Goal: Information Seeking & Learning: Check status

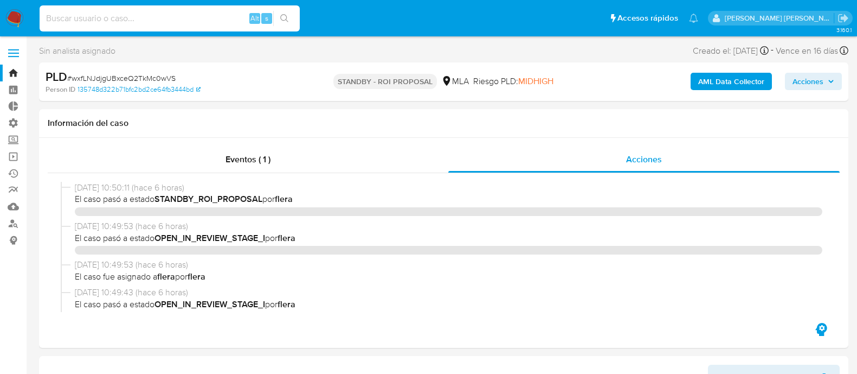
select select "10"
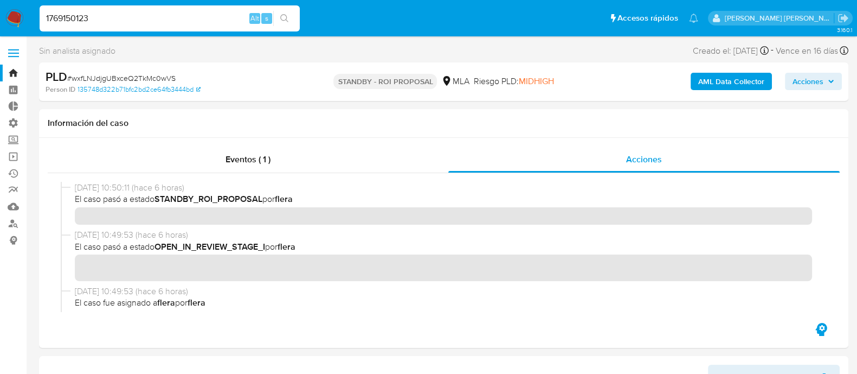
scroll to position [203, 0]
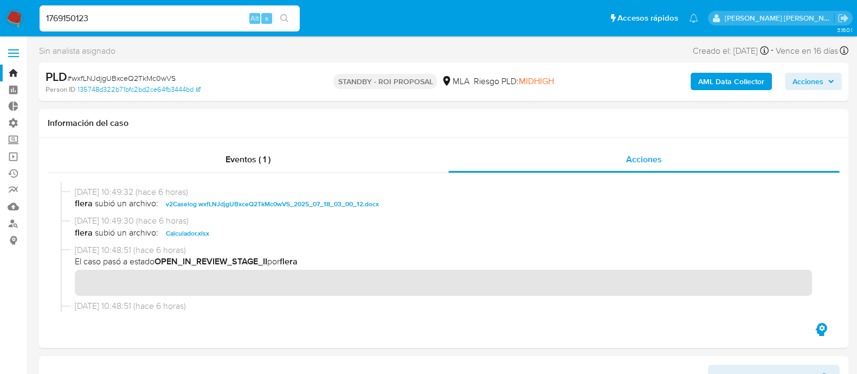
type input "1769150123"
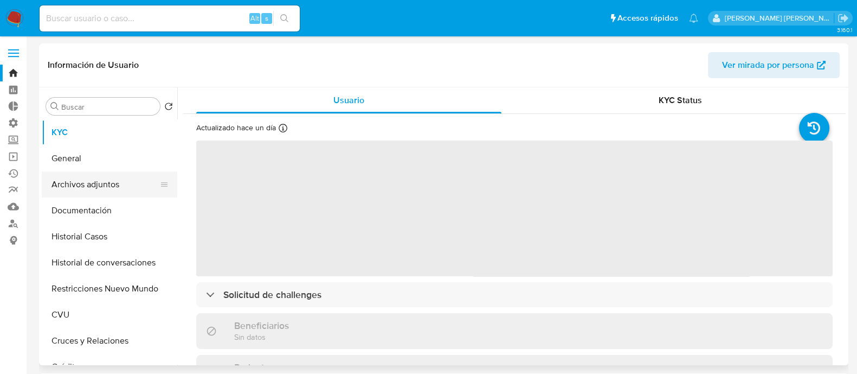
select select "10"
click at [116, 191] on button "Archivos adjuntos" at bounding box center [105, 184] width 127 height 26
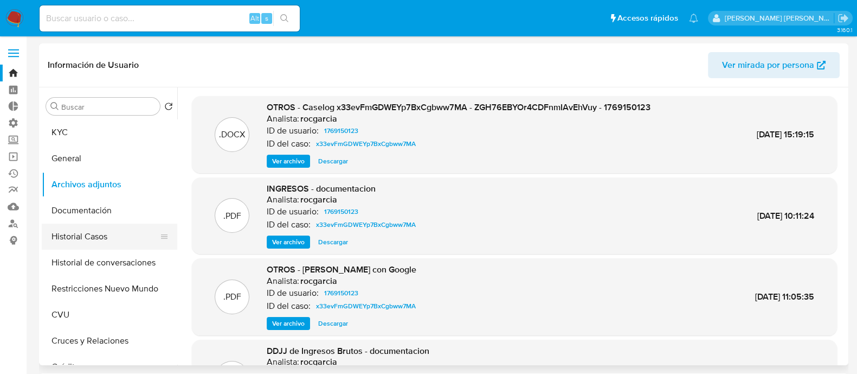
click at [124, 240] on button "Historial Casos" at bounding box center [105, 236] width 127 height 26
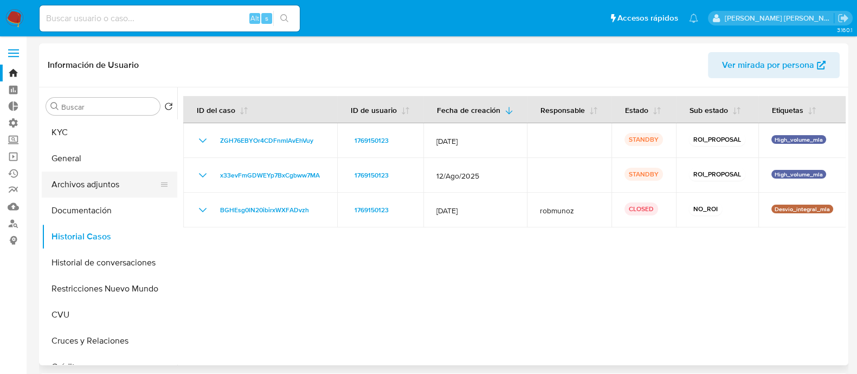
click at [104, 186] on button "Archivos adjuntos" at bounding box center [105, 184] width 127 height 26
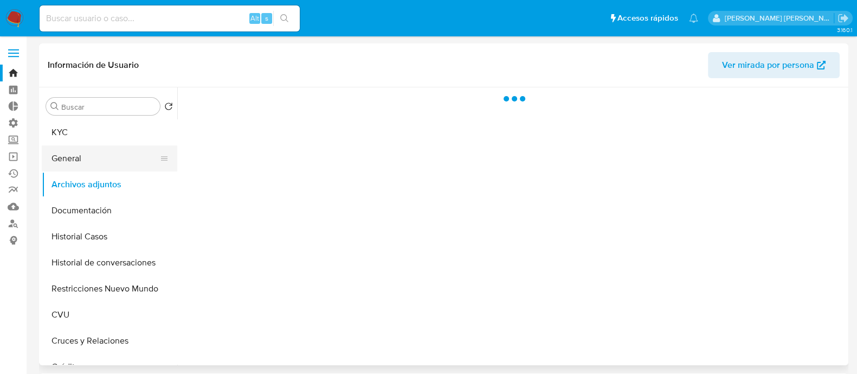
click at [99, 162] on button "General" at bounding box center [105, 158] width 127 height 26
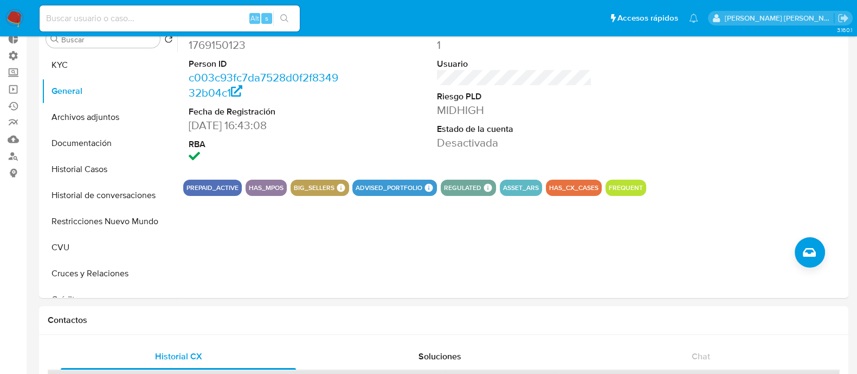
scroll to position [203, 0]
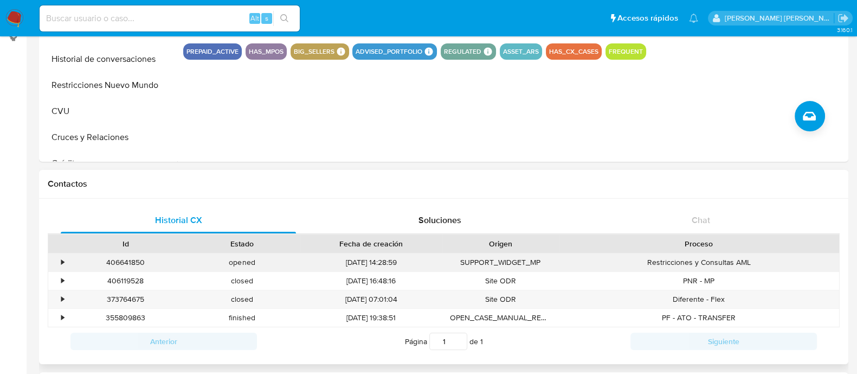
click at [55, 262] on div "•" at bounding box center [57, 262] width 19 height 18
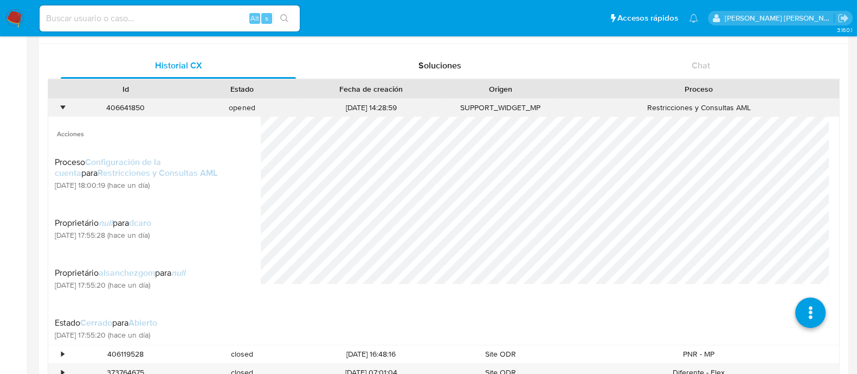
scroll to position [407, 0]
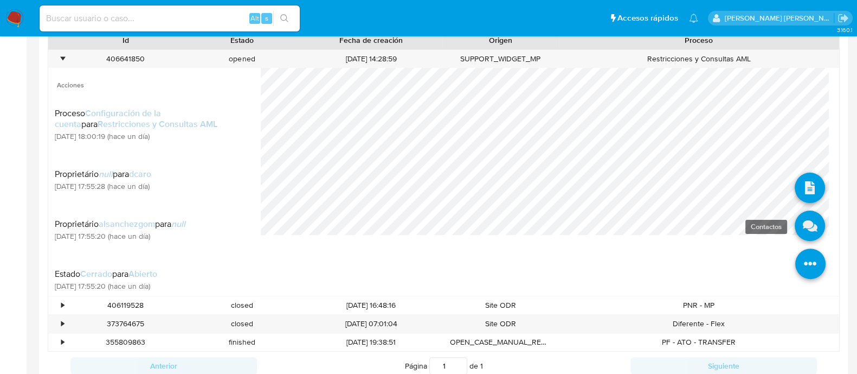
click at [795, 217] on icon at bounding box center [810, 225] width 30 height 30
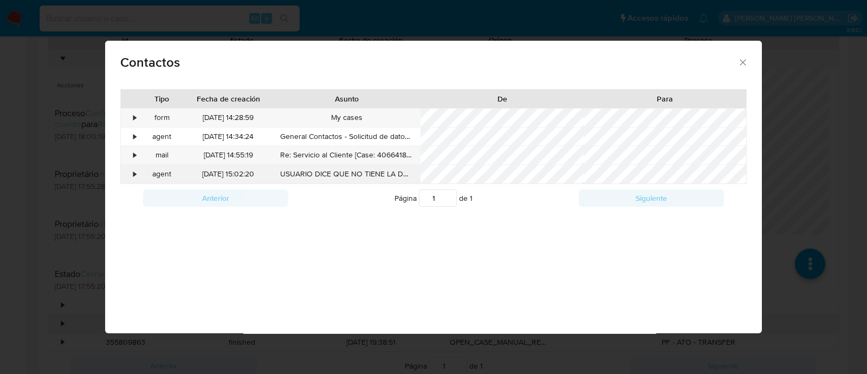
click at [131, 174] on div "•" at bounding box center [130, 174] width 19 height 18
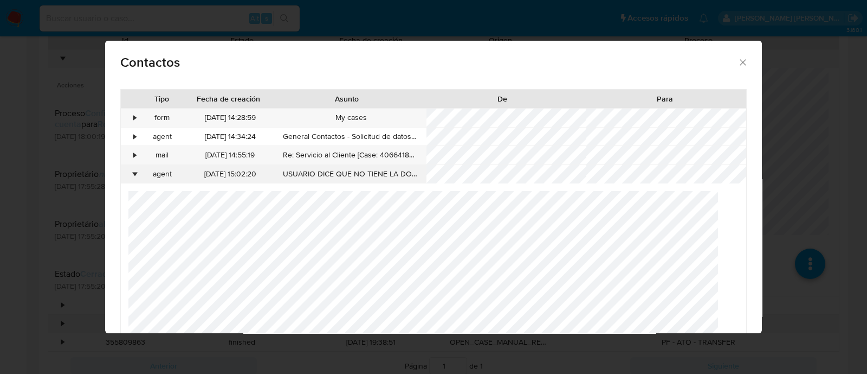
click at [131, 174] on div "•" at bounding box center [130, 174] width 19 height 18
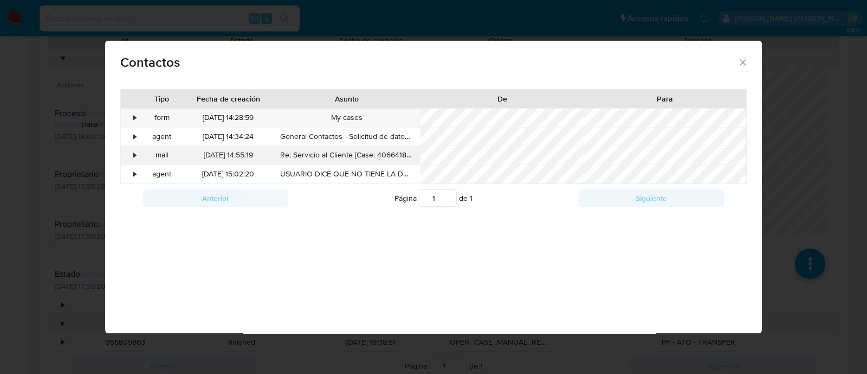
click at [130, 147] on div "•" at bounding box center [130, 155] width 19 height 18
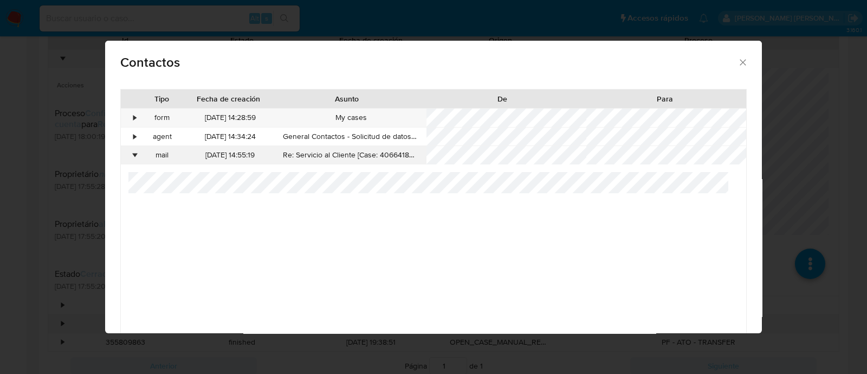
click at [130, 147] on div "•" at bounding box center [130, 155] width 19 height 18
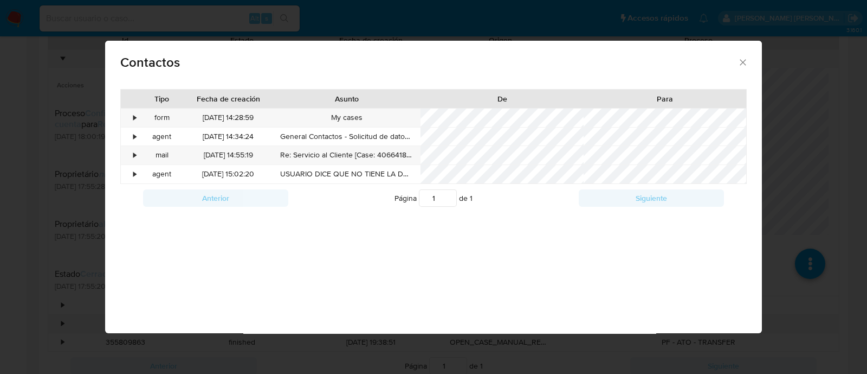
click at [167, 28] on div "Contactos Tipo Fecha de creación Asunto De Para • form [DATE] 14:28:59 My cases…" at bounding box center [433, 187] width 867 height 374
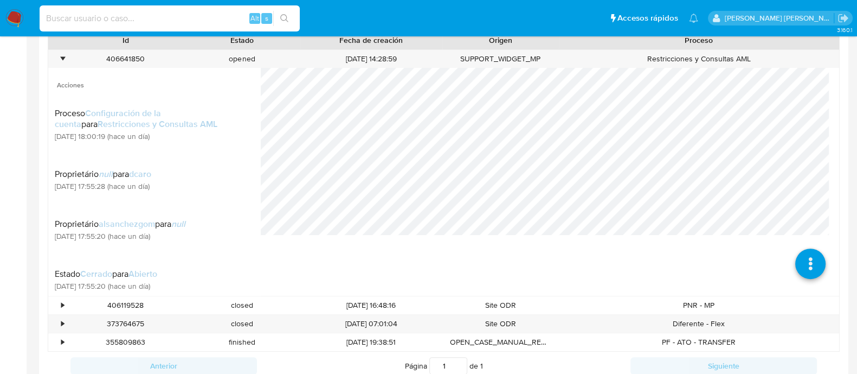
click at [168, 18] on input at bounding box center [170, 18] width 260 height 14
paste input "827652748"
type input "827652748"
click at [282, 18] on icon "search-icon" at bounding box center [284, 18] width 9 height 9
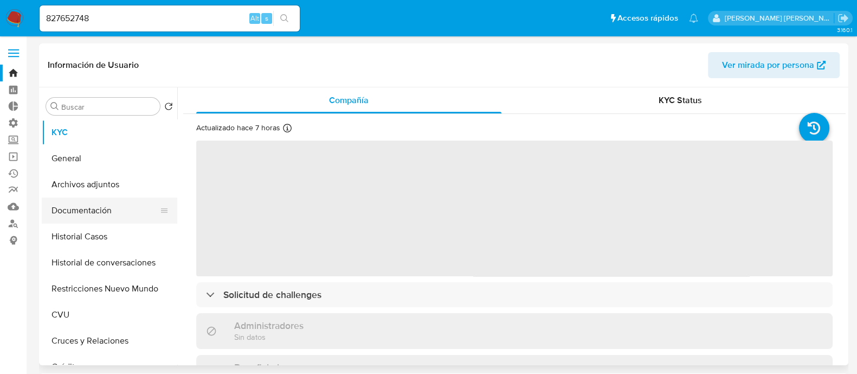
select select "10"
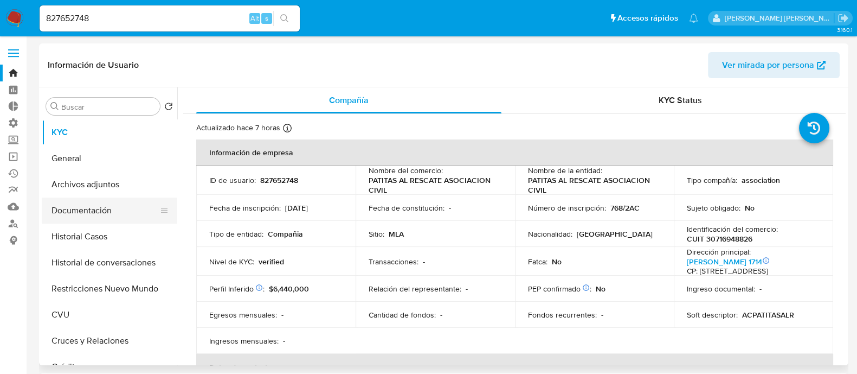
click at [92, 218] on button "Documentación" at bounding box center [105, 210] width 127 height 26
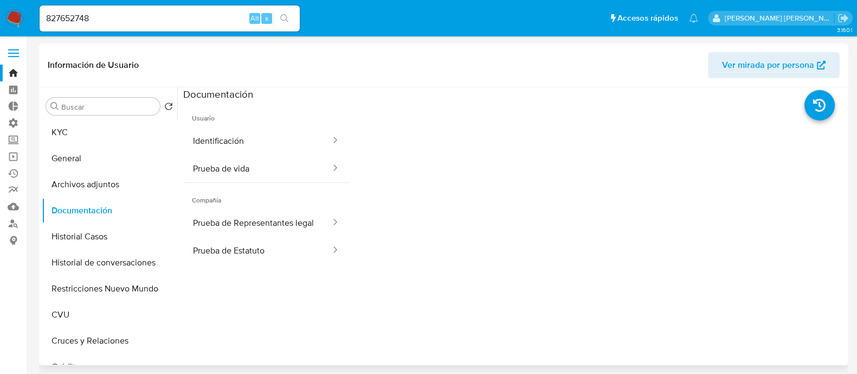
click at [293, 132] on button "Identificación" at bounding box center [257, 141] width 149 height 28
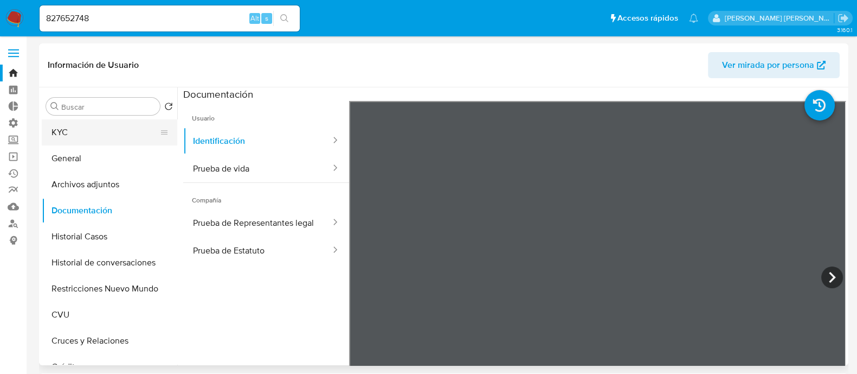
click at [106, 124] on button "KYC" at bounding box center [105, 132] width 127 height 26
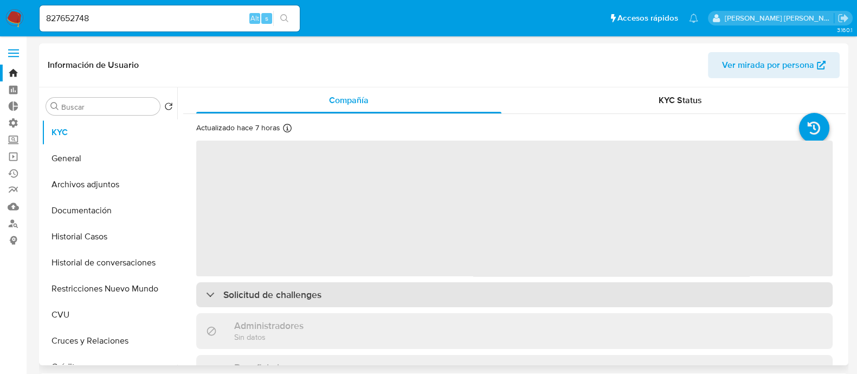
click at [390, 301] on div "Solicitud de challenges" at bounding box center [514, 294] width 636 height 25
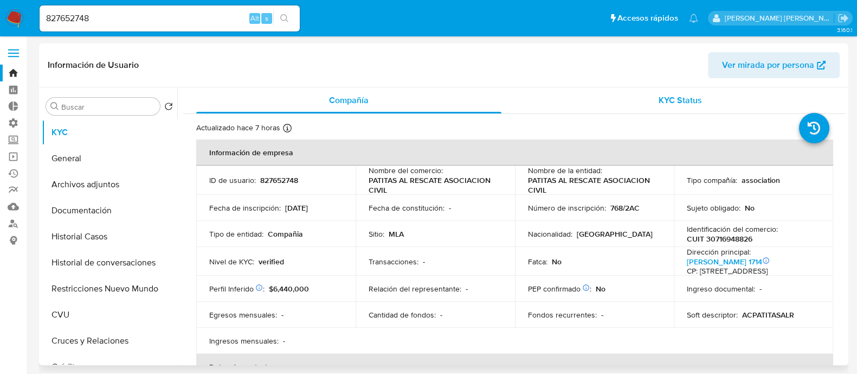
click at [645, 100] on div "KYC Status" at bounding box center [679, 100] width 305 height 26
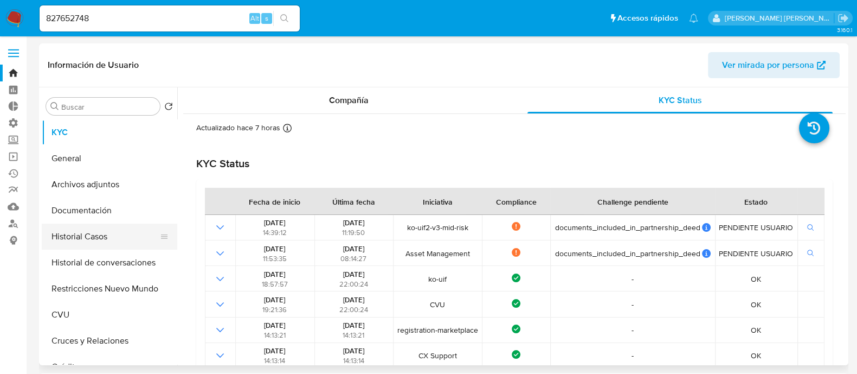
click at [92, 244] on button "Historial Casos" at bounding box center [105, 236] width 127 height 26
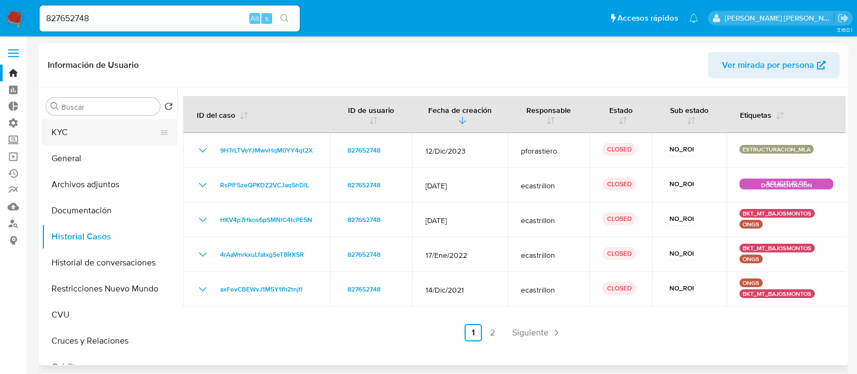
click at [97, 134] on button "KYC" at bounding box center [105, 132] width 127 height 26
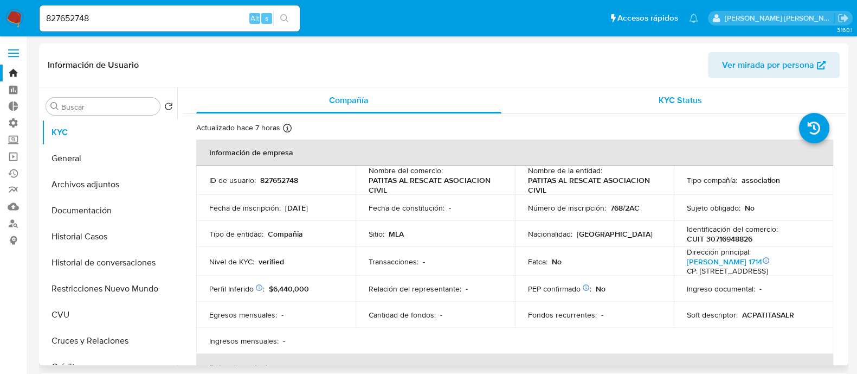
click at [639, 94] on div "KYC Status" at bounding box center [679, 100] width 305 height 26
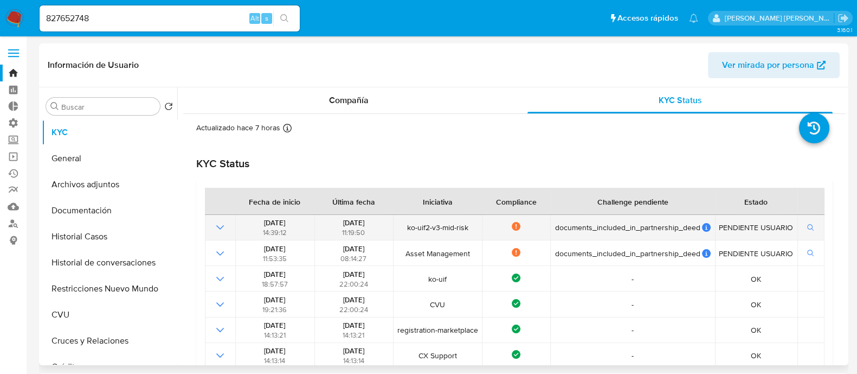
click at [223, 226] on icon "Mostrar operación" at bounding box center [220, 227] width 8 height 4
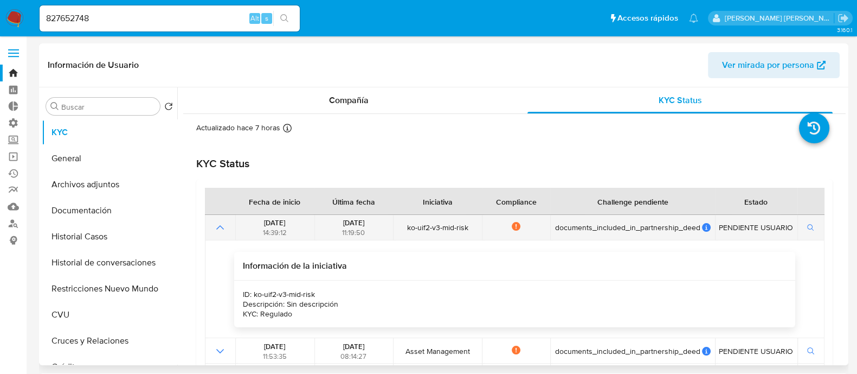
click at [222, 229] on icon "Mostrar operación" at bounding box center [220, 227] width 13 height 13
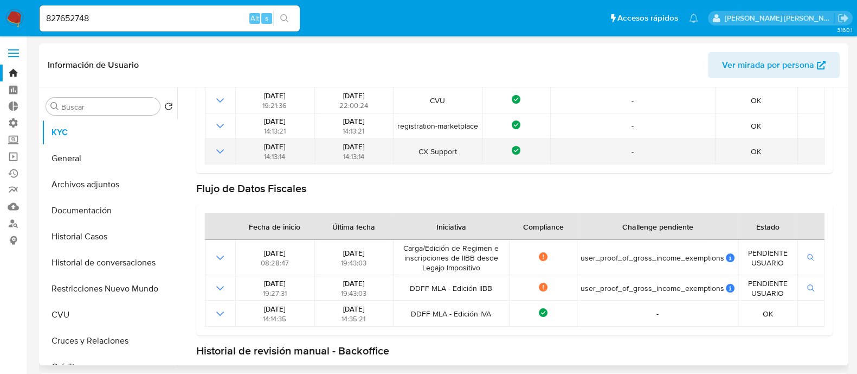
scroll to position [63, 0]
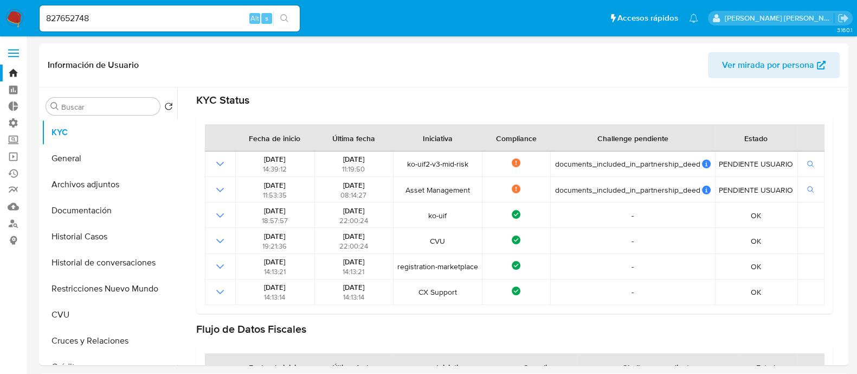
click at [15, 18] on img at bounding box center [14, 18] width 18 height 18
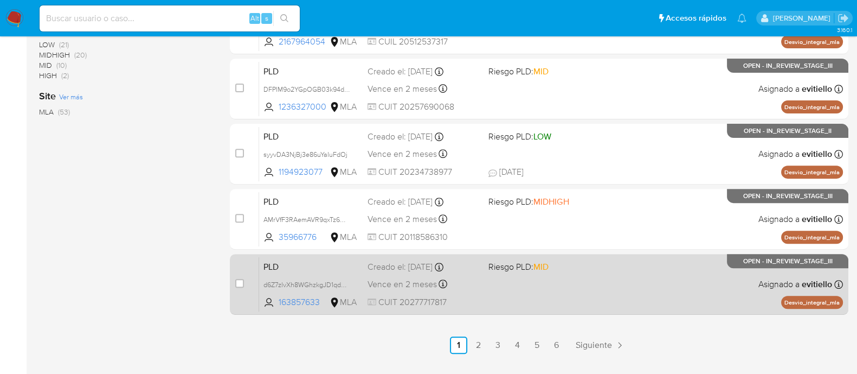
scroll to position [520, 0]
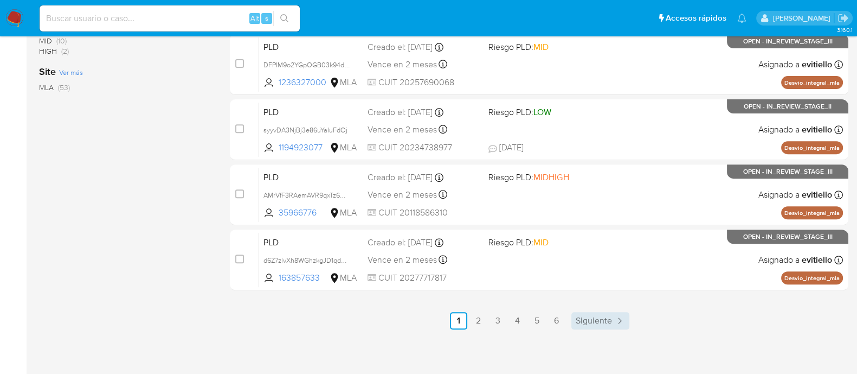
click at [590, 316] on span "Siguiente" at bounding box center [594, 320] width 36 height 9
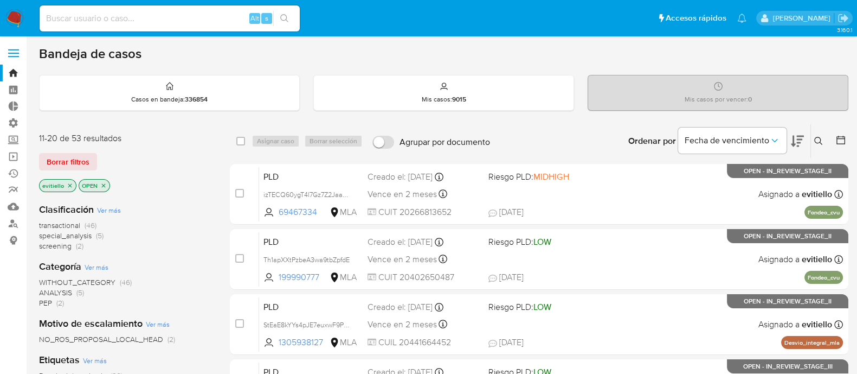
click at [128, 335] on span "NO_ROS_PROPOSAL_LOCAL_HEAD" at bounding box center [101, 338] width 124 height 11
